Goal: Task Accomplishment & Management: Use online tool/utility

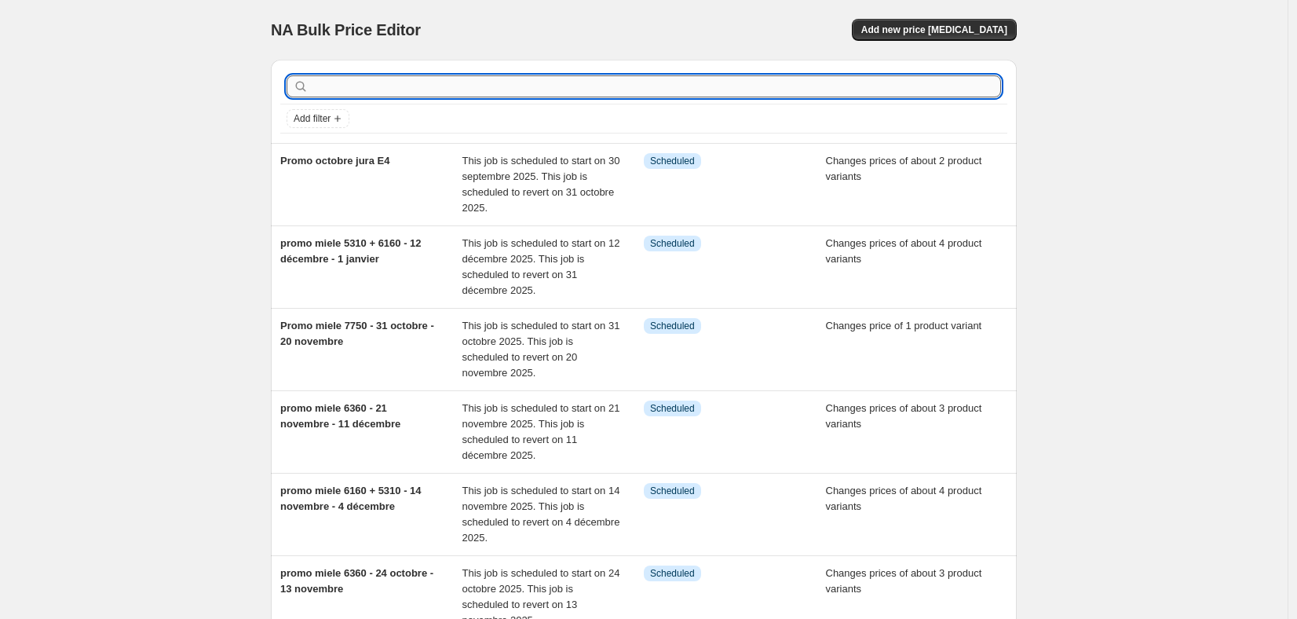
click at [427, 80] on input "text" at bounding box center [656, 86] width 689 height 22
type input "delonghi"
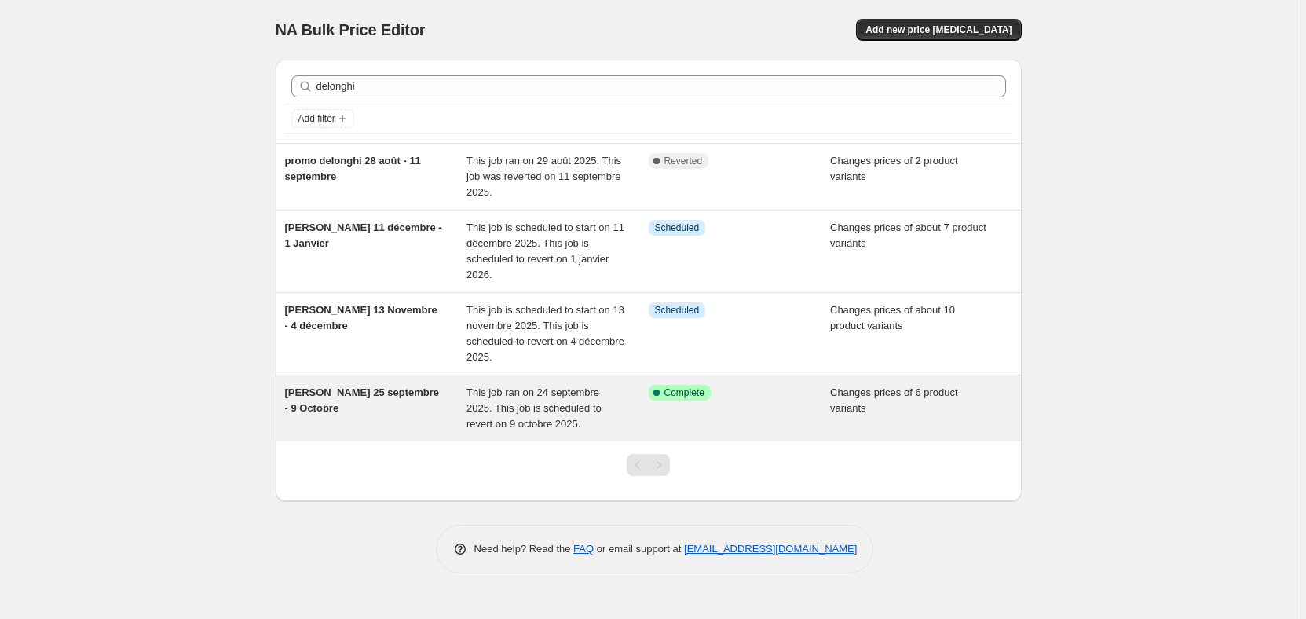
click at [354, 388] on span "[PERSON_NAME] 25 septembre - 9 Octobre" at bounding box center [362, 399] width 155 height 27
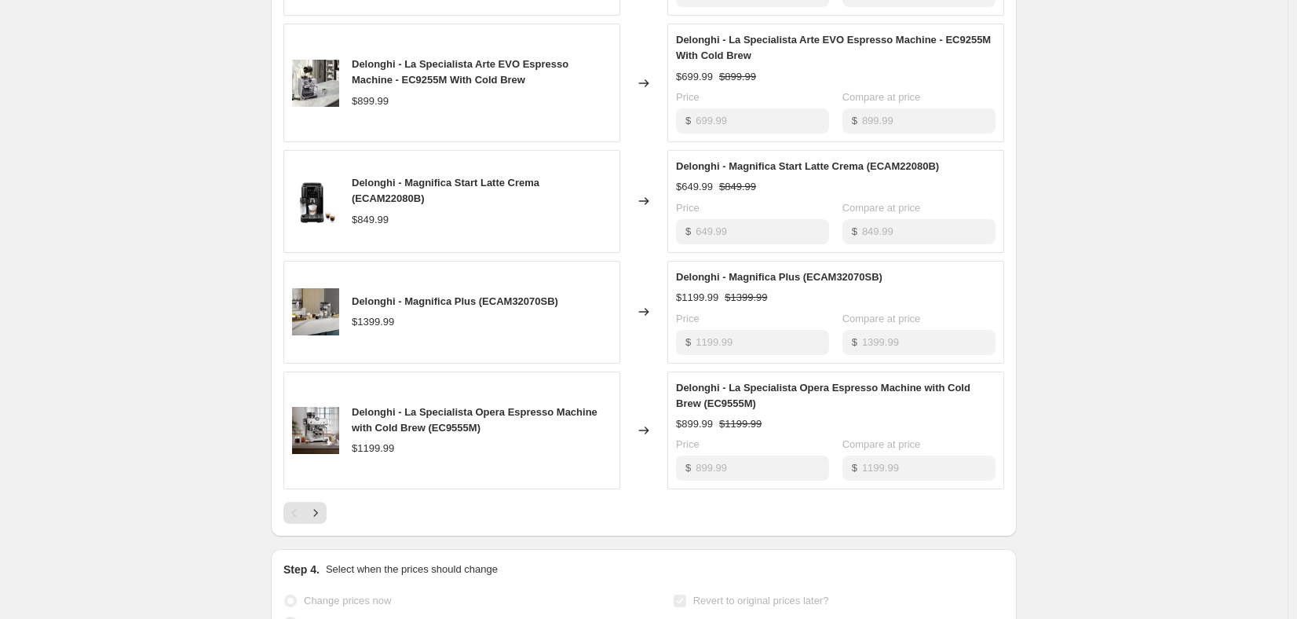
scroll to position [1172, 0]
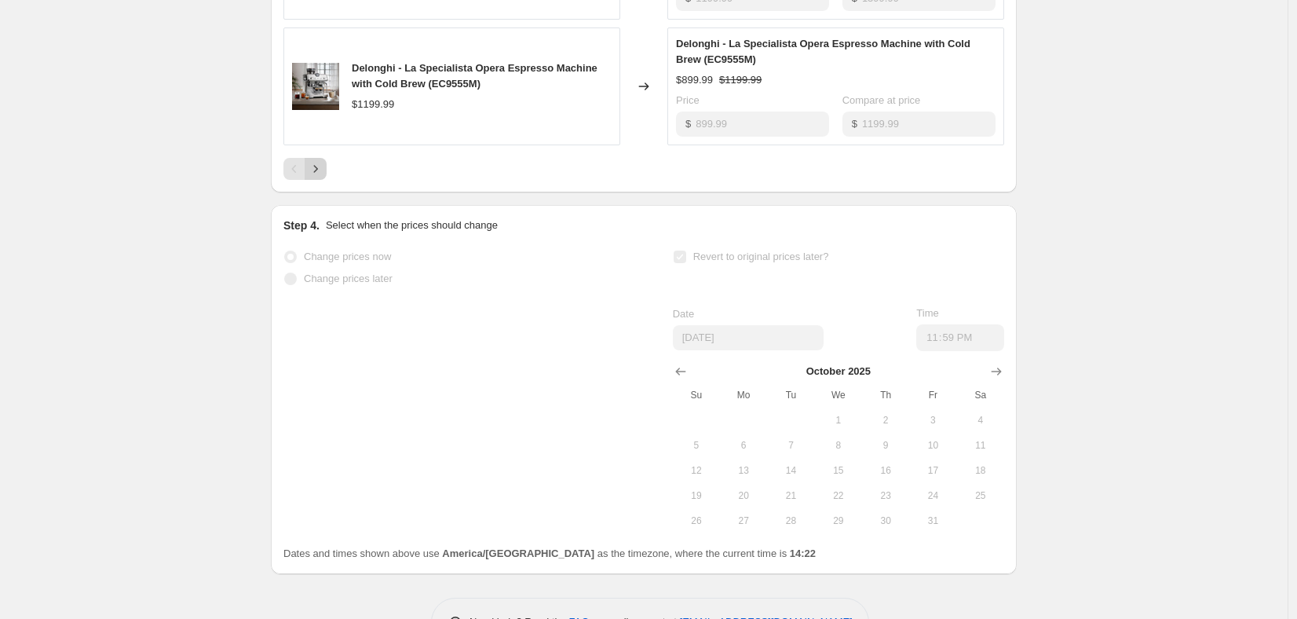
click at [323, 169] on icon "Next" at bounding box center [316, 169] width 16 height 16
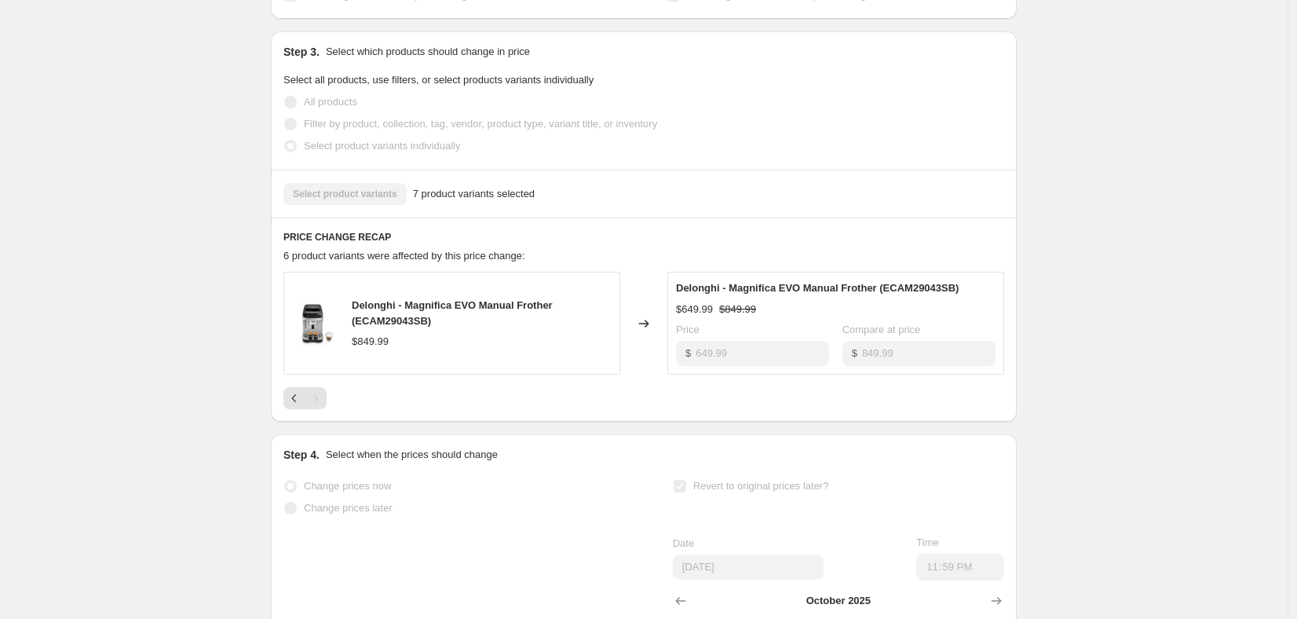
scroll to position [196, 0]
